Goal: Task Accomplishment & Management: Complete application form

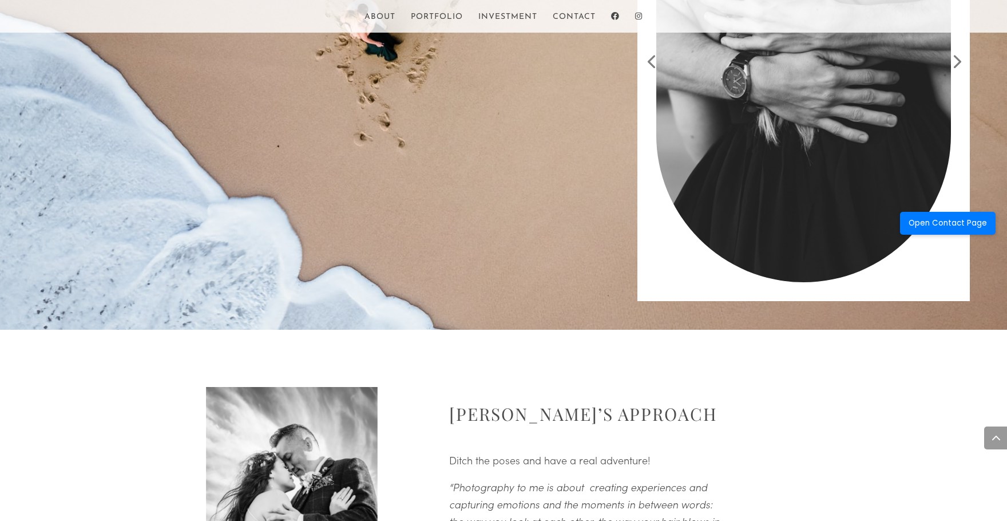
scroll to position [1419, 0]
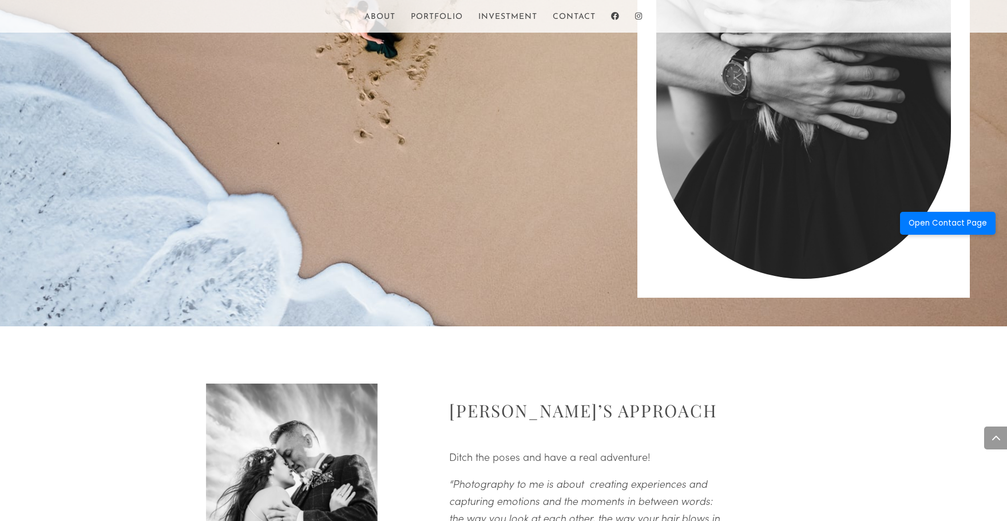
click at [944, 223] on button "Open Contact Page" at bounding box center [948, 223] width 96 height 23
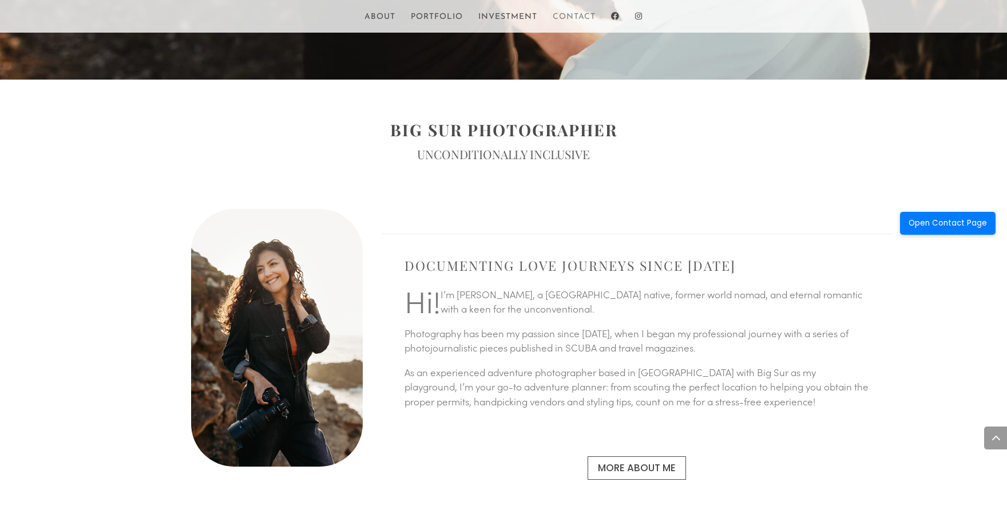
scroll to position [503, 0]
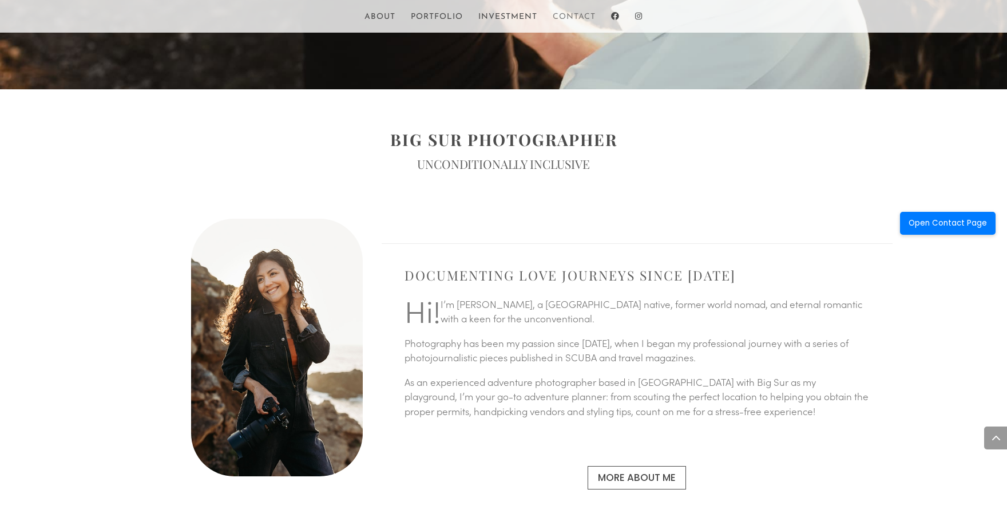
click at [581, 13] on link "Contact" at bounding box center [574, 22] width 43 height 19
drag, startPoint x: 235, startPoint y: 134, endPoint x: 217, endPoint y: 93, distance: 44.8
click at [235, 126] on div "BIG SUR PHOTOGRAPHER UNCONDITIONALLY INCLUSIVE" at bounding box center [503, 156] width 1007 height 111
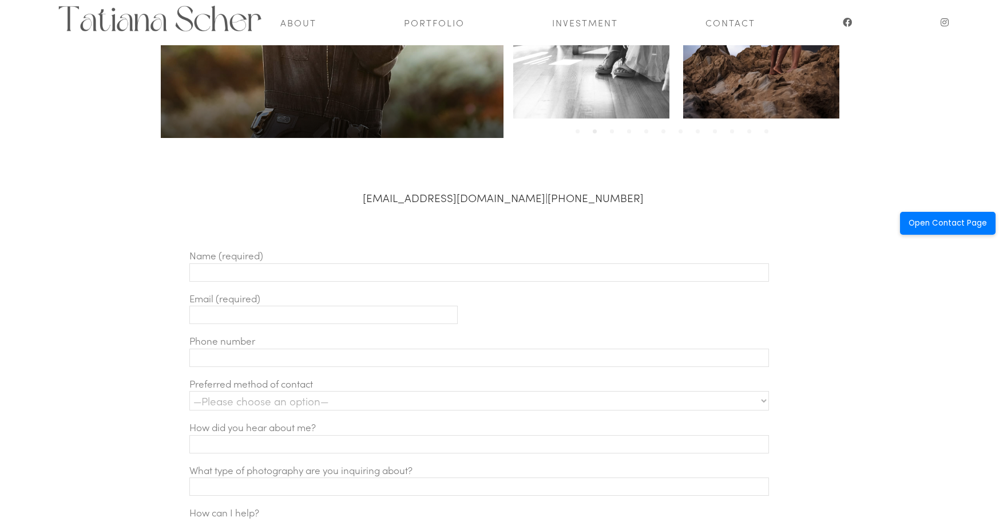
scroll to position [275, 0]
drag, startPoint x: 408, startPoint y: 268, endPoint x: 402, endPoint y: 277, distance: 11.4
click at [408, 268] on input "Contact form" at bounding box center [478, 272] width 579 height 18
type input "Md Sakhaoat Hossain"
type input "info@silopath.com"
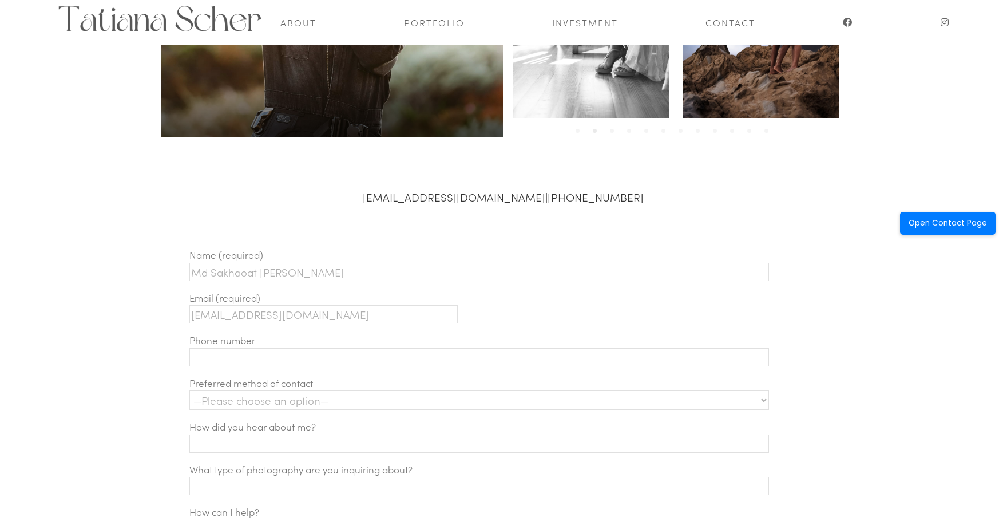
type input "01761711543"
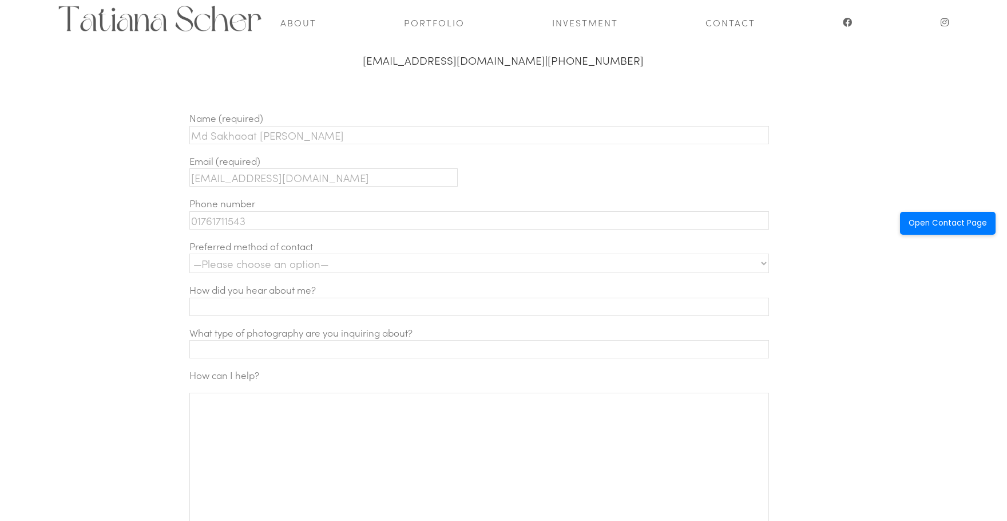
scroll to position [412, 0]
click at [388, 263] on select "—Please choose an option— Text Phone call Email" at bounding box center [478, 262] width 579 height 19
select select "Email"
click at [189, 253] on select "—Please choose an option— Text Phone call Email" at bounding box center [478, 262] width 579 height 19
click at [279, 309] on input "Contact form" at bounding box center [478, 306] width 579 height 18
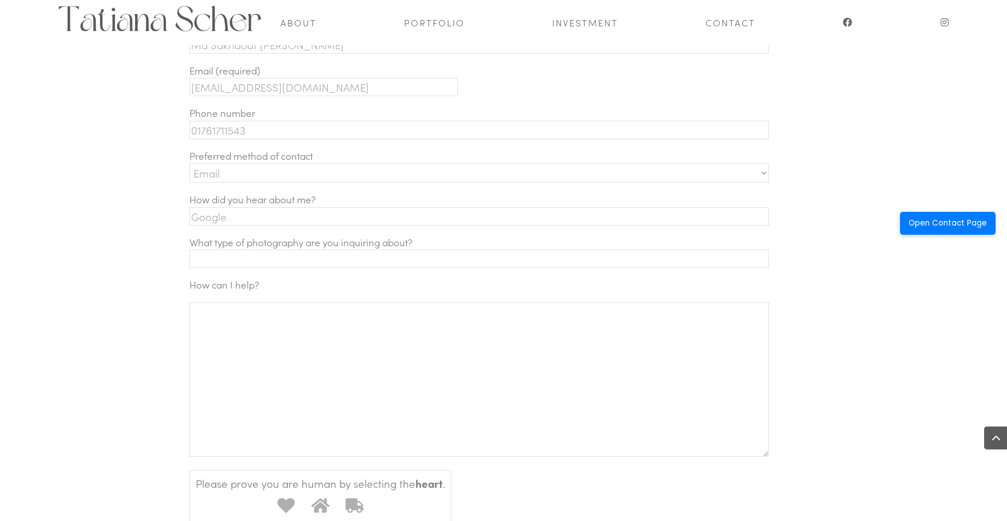
scroll to position [503, 0]
type input "Google"
click at [406, 382] on textarea "Contact form" at bounding box center [478, 377] width 579 height 154
paste textarea "Let’s Enhance Your Photos – Complimentary Sample Edit Hello, I hope you’re doin…"
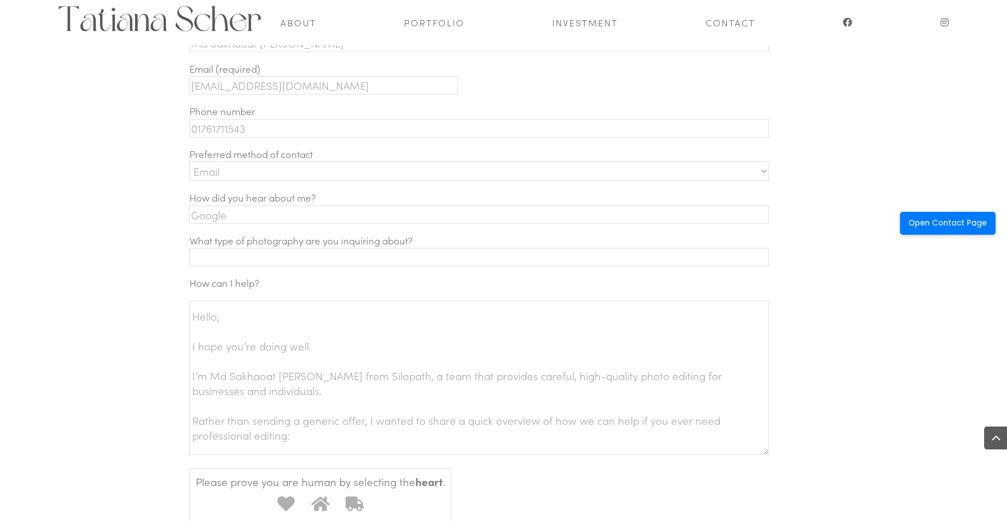
scroll to position [0, 0]
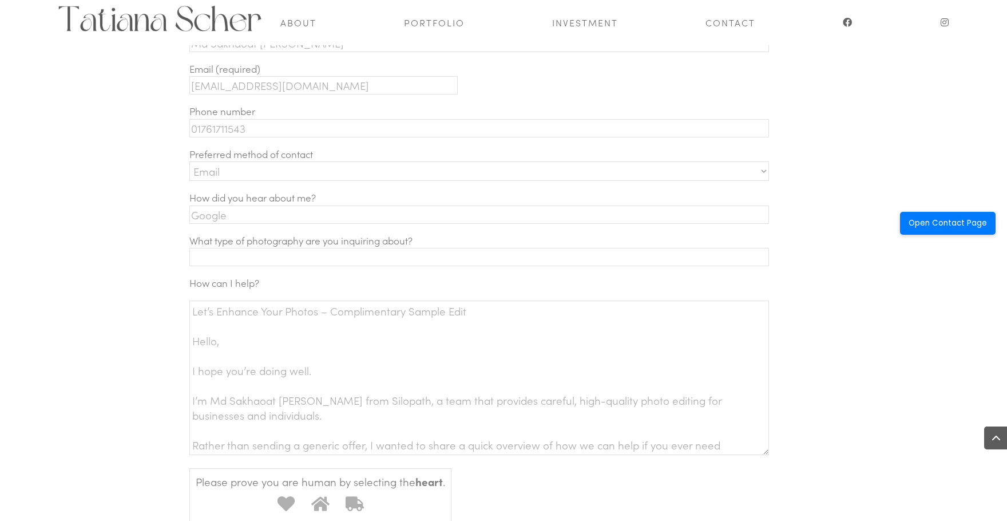
drag, startPoint x: 480, startPoint y: 311, endPoint x: 159, endPoint y: 308, distance: 320.9
click at [159, 308] on div "photography@tscher.com | (831)293-7440 photography@tscher.com (831)293-7440 Nam…" at bounding box center [503, 441] width 1007 height 1009
type textarea "Let’s Enhance Your Photos – Complimentary Sample Edit Hello, I hope you’re doin…"
click at [333, 256] on input "Contact form" at bounding box center [478, 257] width 579 height 18
paste input "Let’s Enhance Your Photos – Complimentary Sample Edit"
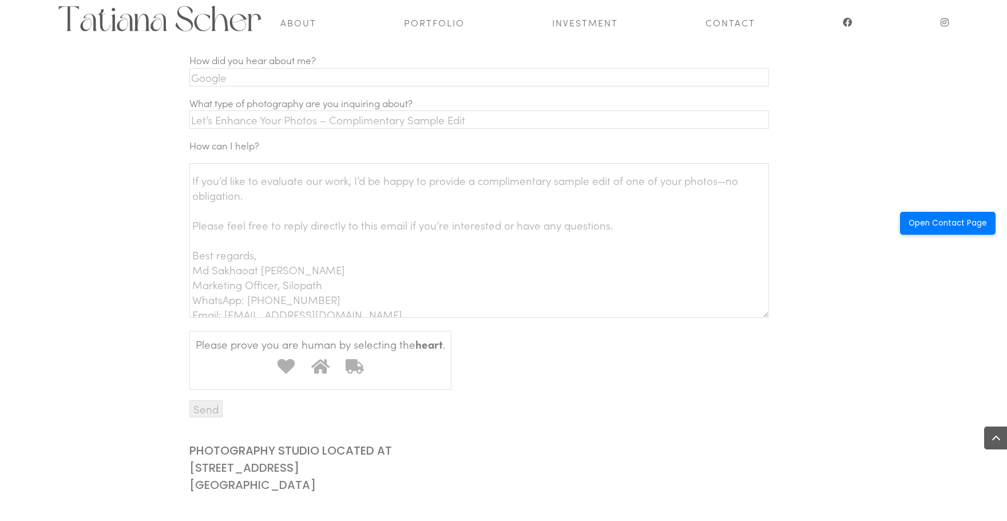
scroll to position [342, 0]
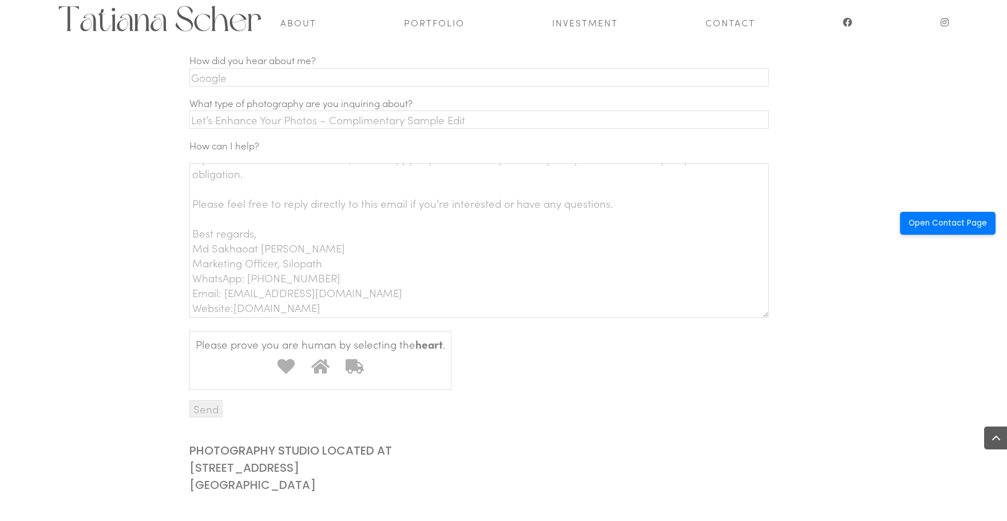
type input "Let’s Enhance Your Photos – Complimentary Sample Edit"
click at [286, 362] on icon "Contact form" at bounding box center [285, 366] width 17 height 15
click at [272, 352] on input "1" at bounding box center [272, 352] width 0 height 0
click at [202, 402] on input "Send" at bounding box center [205, 408] width 33 height 17
click at [206, 414] on input "Send" at bounding box center [205, 408] width 33 height 17
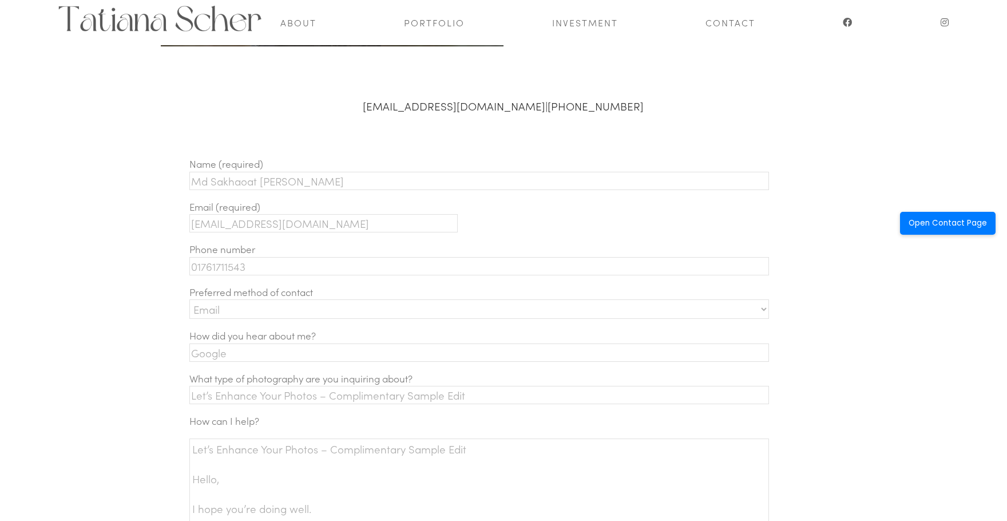
scroll to position [366, 0]
